Goal: Information Seeking & Learning: Learn about a topic

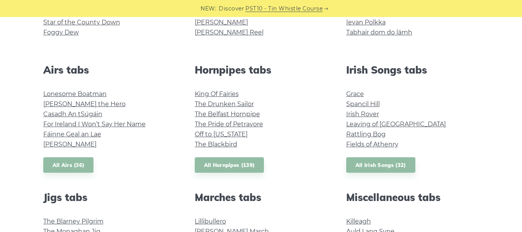
scroll to position [269, 0]
click at [392, 172] on link "All Irish Songs (32)" at bounding box center [380, 165] width 69 height 16
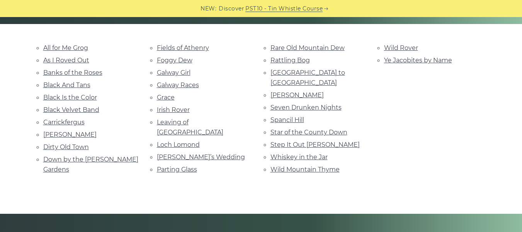
scroll to position [177, 0]
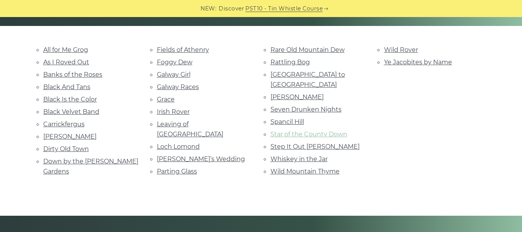
click at [285, 130] on link "Star of the County Down" at bounding box center [309, 133] width 77 height 7
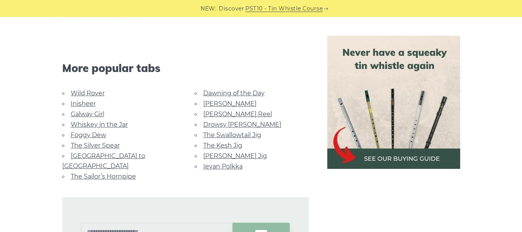
scroll to position [469, 0]
click at [107, 122] on link "Whiskey in the Jar" at bounding box center [99, 123] width 57 height 7
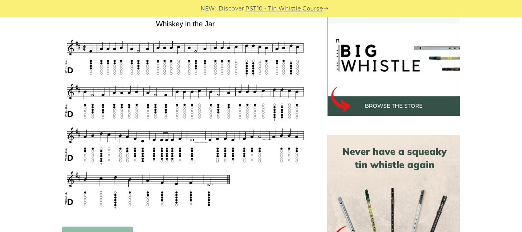
scroll to position [241, 0]
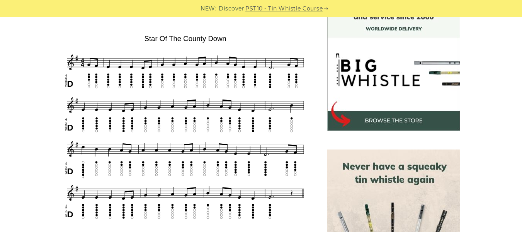
scroll to position [225, 0]
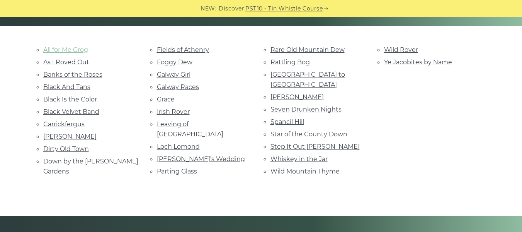
click at [82, 48] on link "All for Me Grog" at bounding box center [65, 49] width 45 height 7
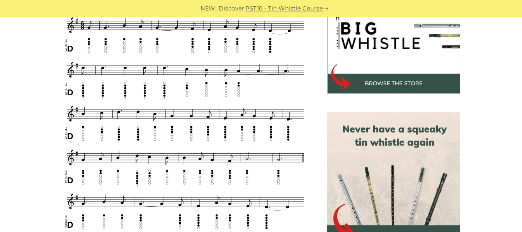
scroll to position [261, 0]
